Goal: Information Seeking & Learning: Learn about a topic

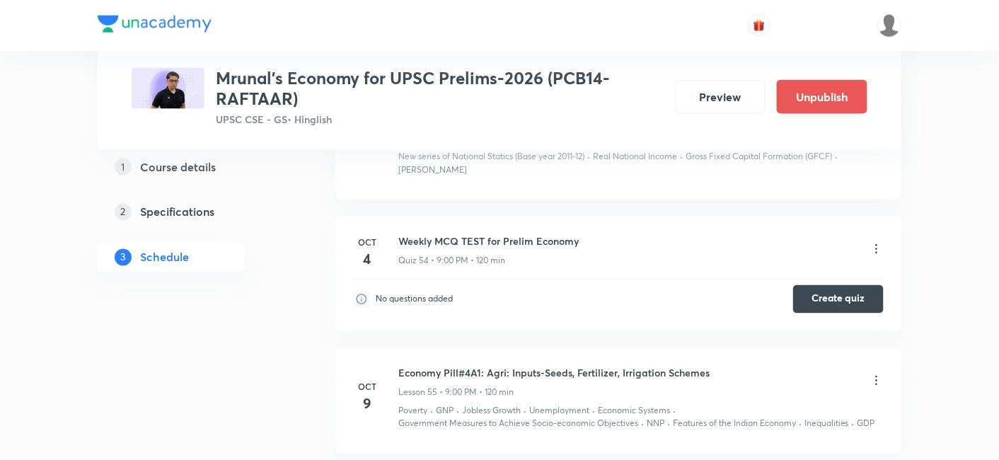
scroll to position [7362, 0]
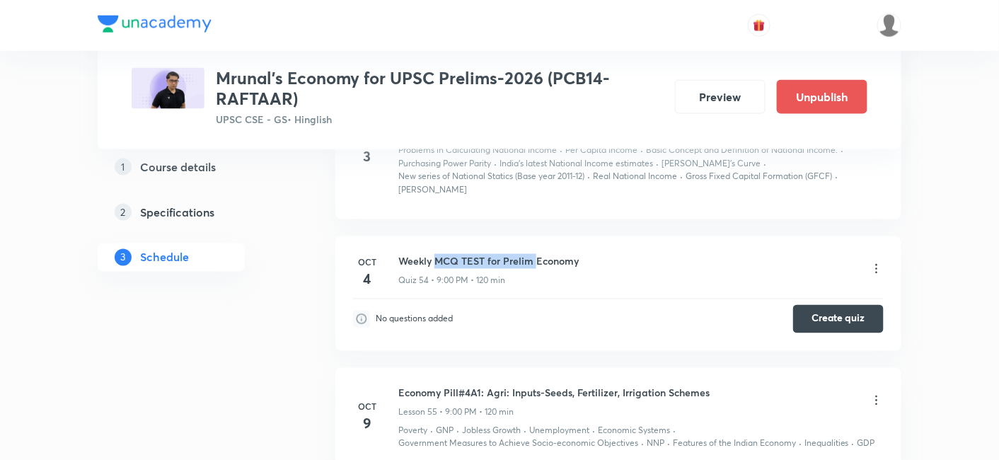
drag, startPoint x: 438, startPoint y: 197, endPoint x: 536, endPoint y: 195, distance: 98.4
click at [536, 254] on h6 "Weekly MCQ TEST for Prelim Economy" at bounding box center [488, 261] width 180 height 15
click at [534, 254] on h6 "Weekly MCQ TEST for Prelim Economy" at bounding box center [488, 261] width 180 height 15
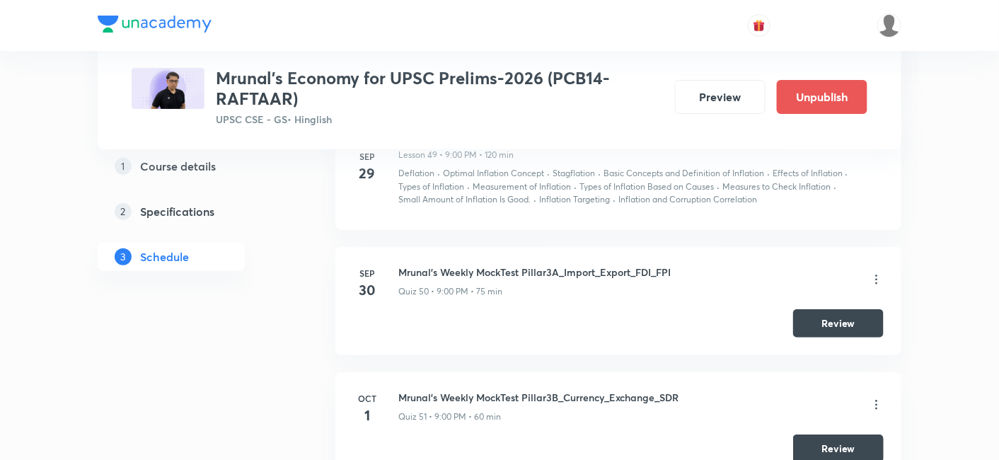
scroll to position [6891, 0]
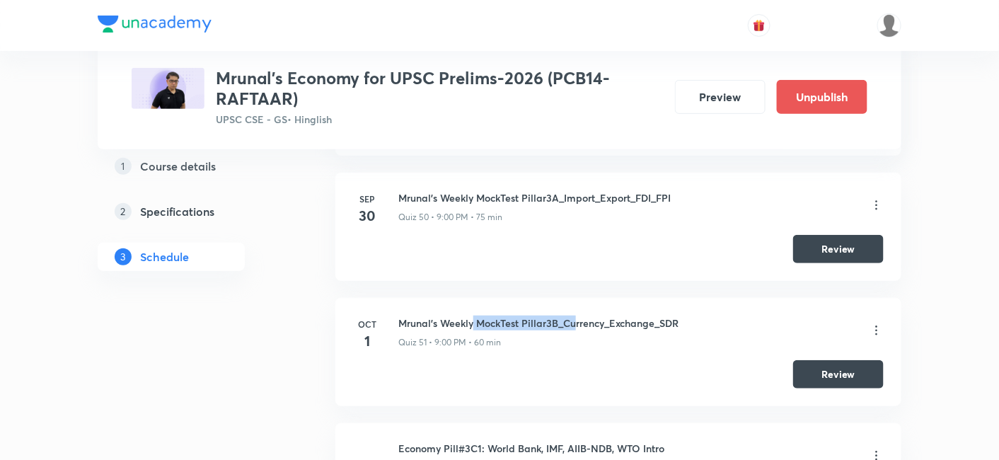
drag, startPoint x: 474, startPoint y: 260, endPoint x: 574, endPoint y: 259, distance: 99.8
click at [574, 316] on h6 "Mrunal's Weekly MockTest Pillar3B_Currency_Exchange_SDR" at bounding box center [538, 323] width 280 height 15
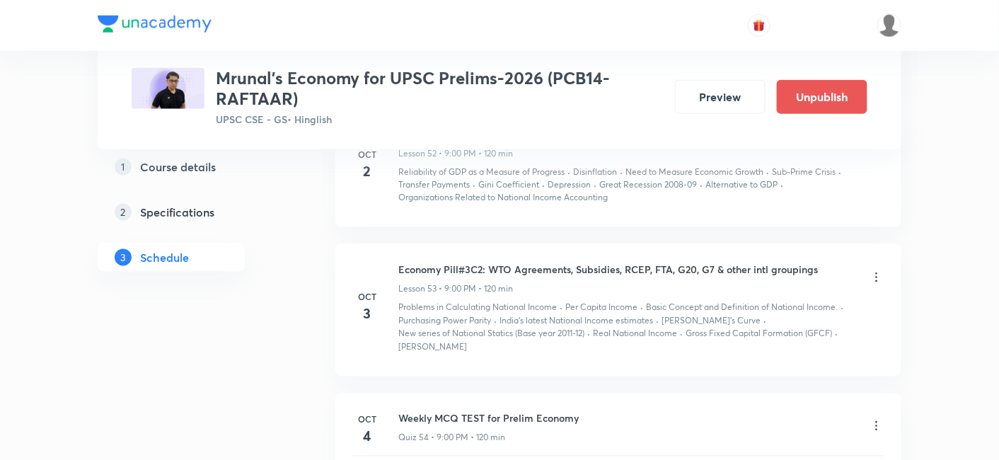
scroll to position [7284, 0]
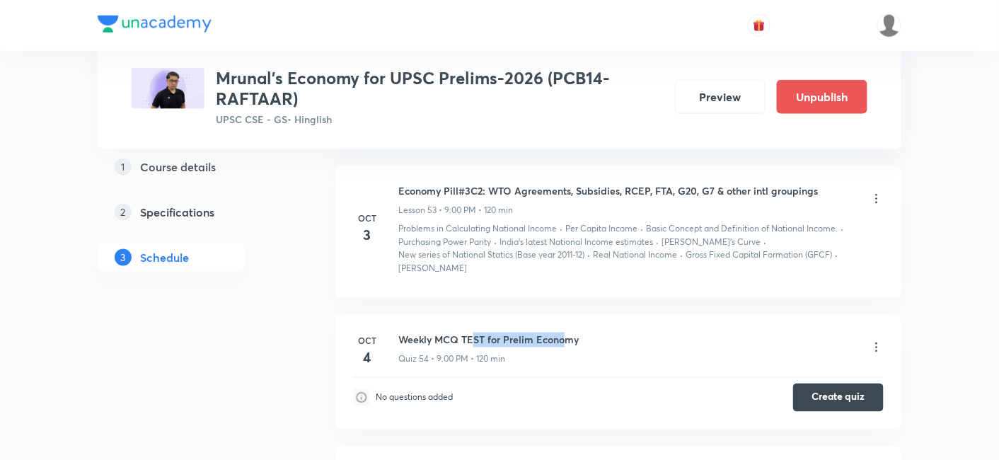
drag, startPoint x: 473, startPoint y: 280, endPoint x: 564, endPoint y: 277, distance: 91.3
click at [564, 333] on h6 "Weekly MCQ TEST for Prelim Economy" at bounding box center [488, 340] width 180 height 15
click at [560, 333] on h6 "Weekly MCQ TEST for Prelim Economy" at bounding box center [488, 340] width 180 height 15
drag, startPoint x: 422, startPoint y: 278, endPoint x: 561, endPoint y: 277, distance: 138.7
click at [560, 333] on h6 "Weekly MCQ TEST for Prelim Economy" at bounding box center [488, 340] width 180 height 15
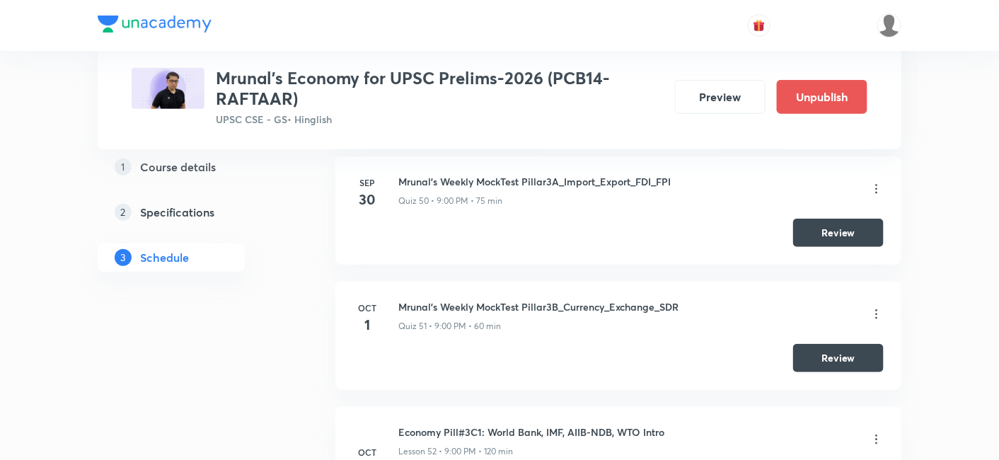
scroll to position [6891, 0]
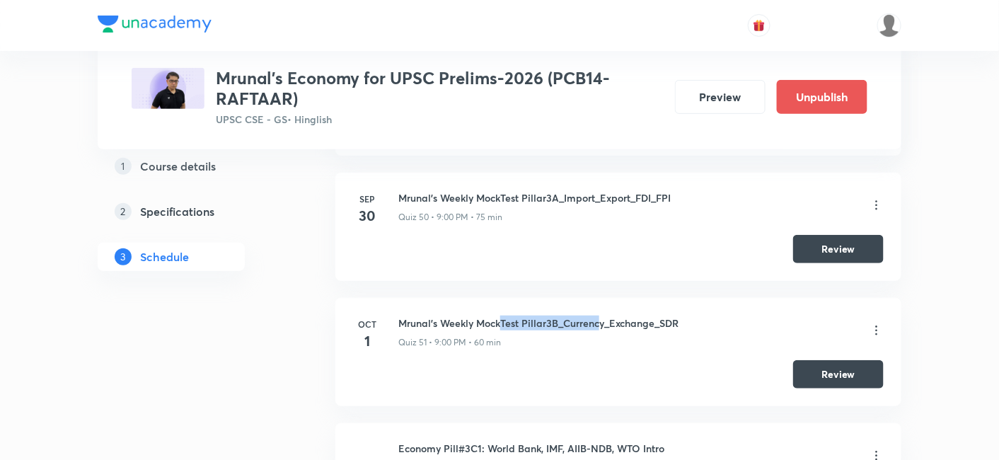
drag, startPoint x: 502, startPoint y: 260, endPoint x: 599, endPoint y: 258, distance: 97.7
click at [599, 316] on h6 "Mrunal's Weekly MockTest Pillar3B_Currency_Exchange_SDR" at bounding box center [538, 323] width 280 height 15
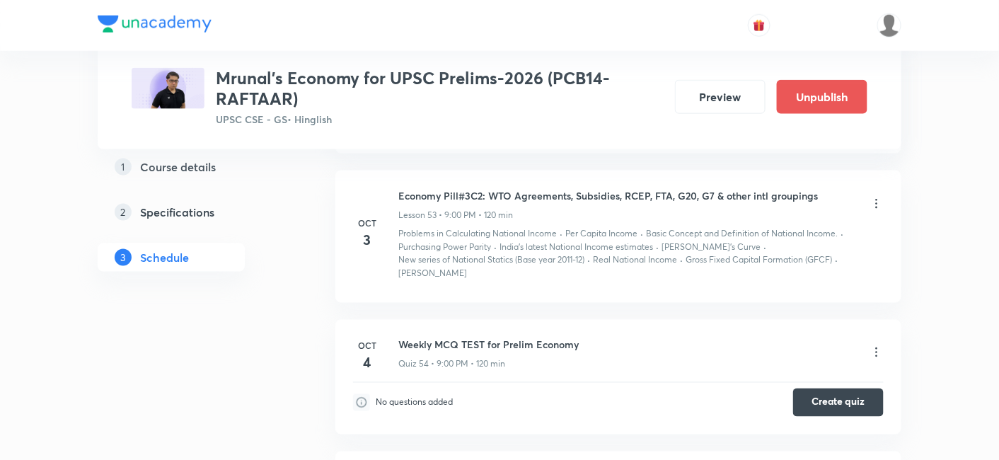
scroll to position [7284, 0]
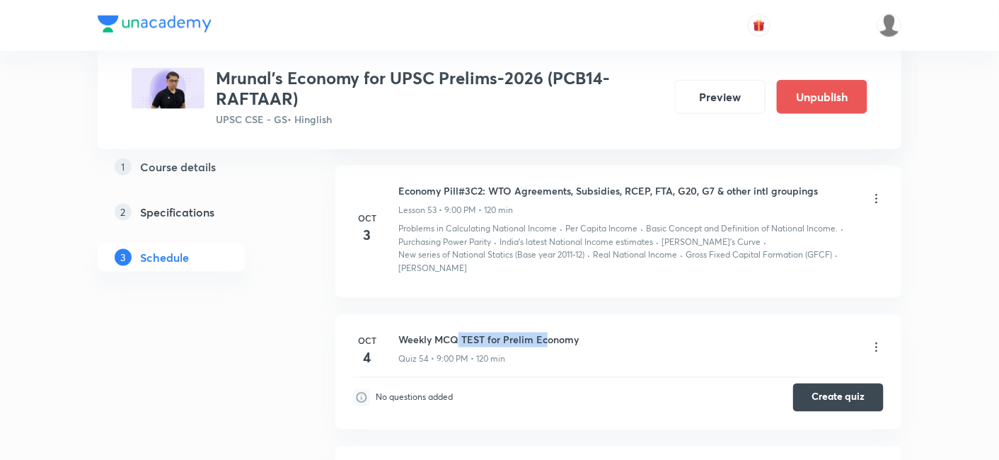
drag, startPoint x: 459, startPoint y: 277, endPoint x: 544, endPoint y: 281, distance: 85.0
click at [544, 333] on h6 "Weekly MCQ TEST for Prelim Economy" at bounding box center [488, 340] width 180 height 15
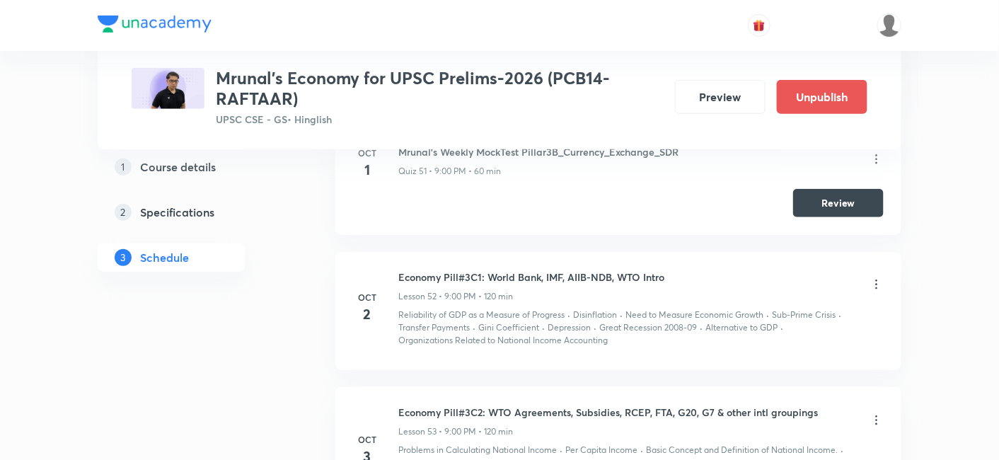
scroll to position [7048, 0]
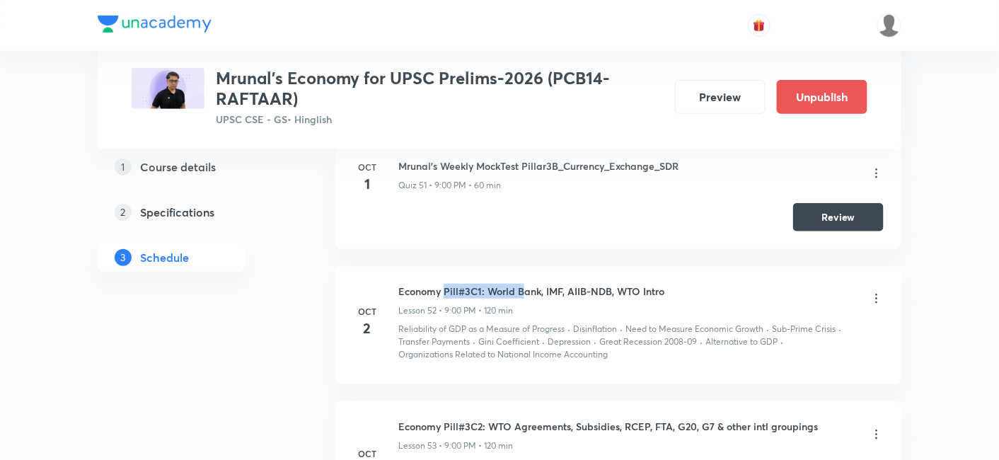
drag, startPoint x: 446, startPoint y: 231, endPoint x: 525, endPoint y: 230, distance: 79.3
click at [525, 284] on h6 "Economy Pill#3C1: World Bank, IMF, AIIB-NDB, WTO Intro" at bounding box center [531, 291] width 266 height 15
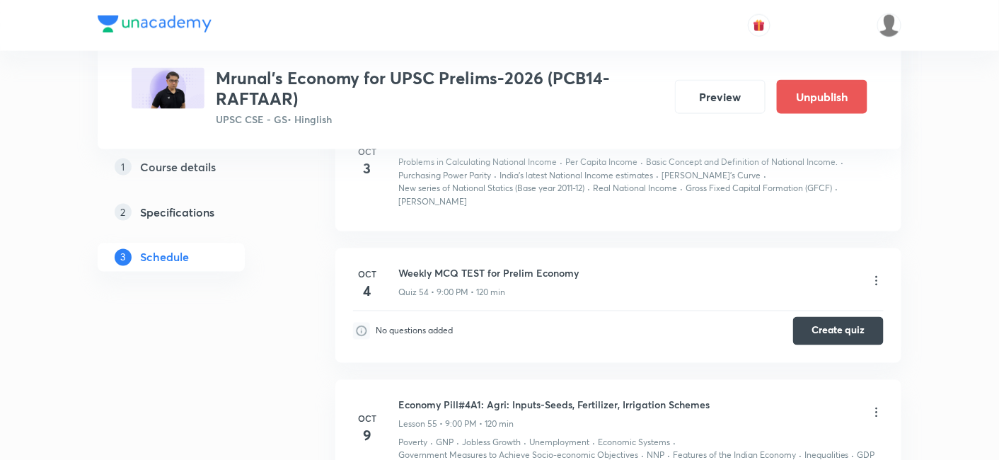
scroll to position [7284, 0]
